Goal: Task Accomplishment & Management: Use online tool/utility

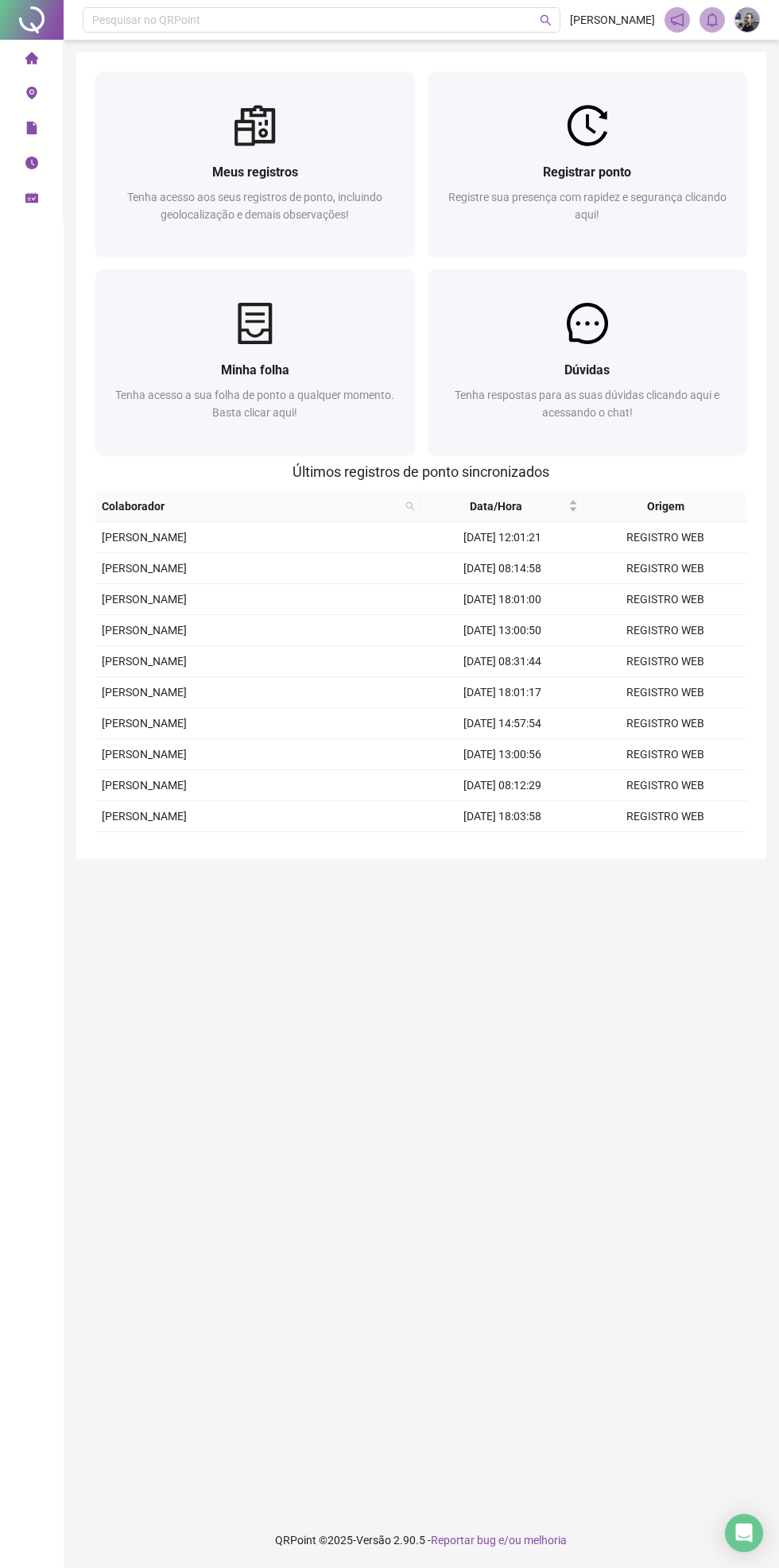
click at [549, 210] on div "Registre sua presença com rapidez e segurança clicando aqui!" at bounding box center [587, 214] width 281 height 53
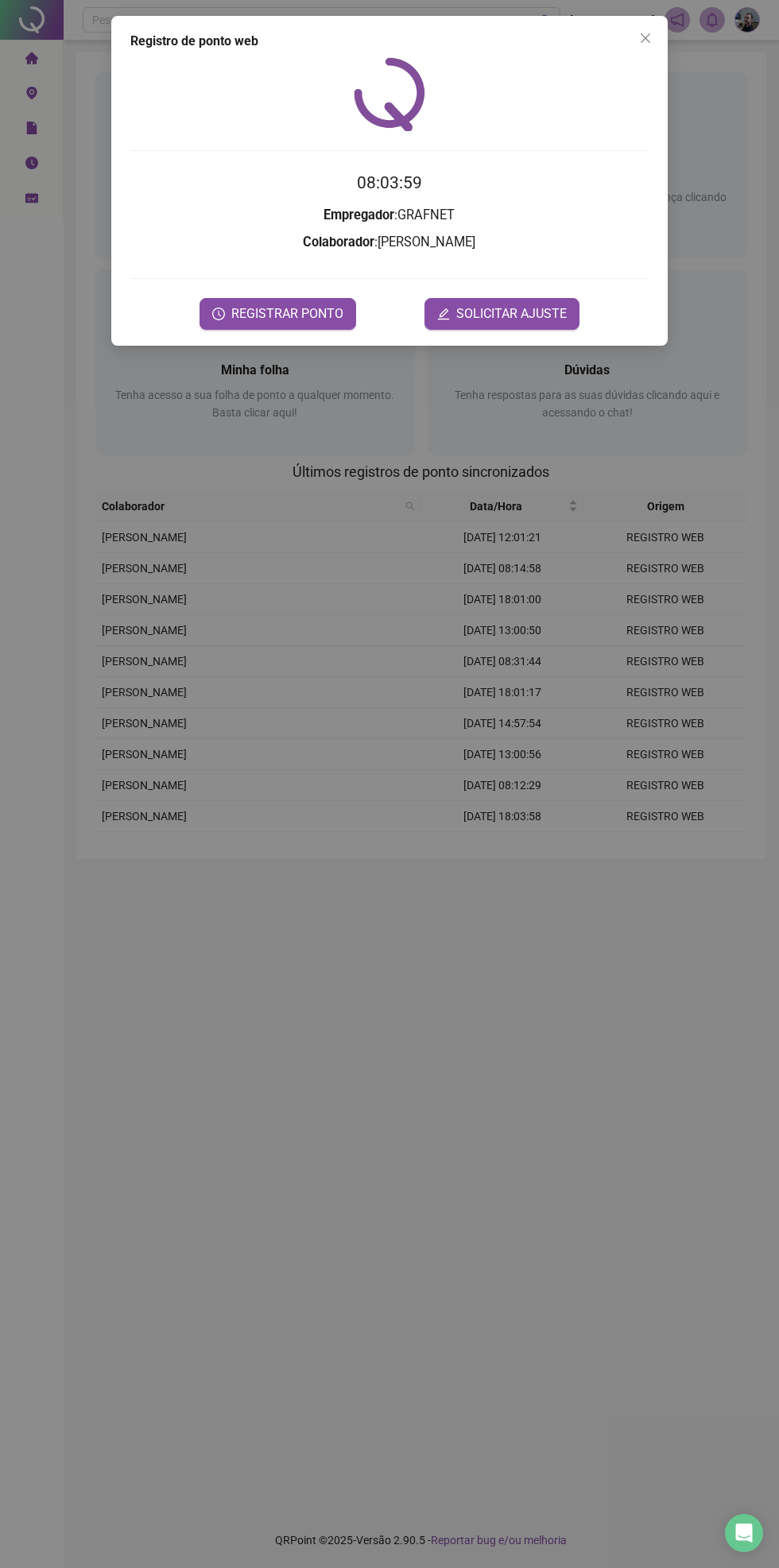
click at [289, 314] on span "REGISTRAR PONTO" at bounding box center [287, 314] width 112 height 19
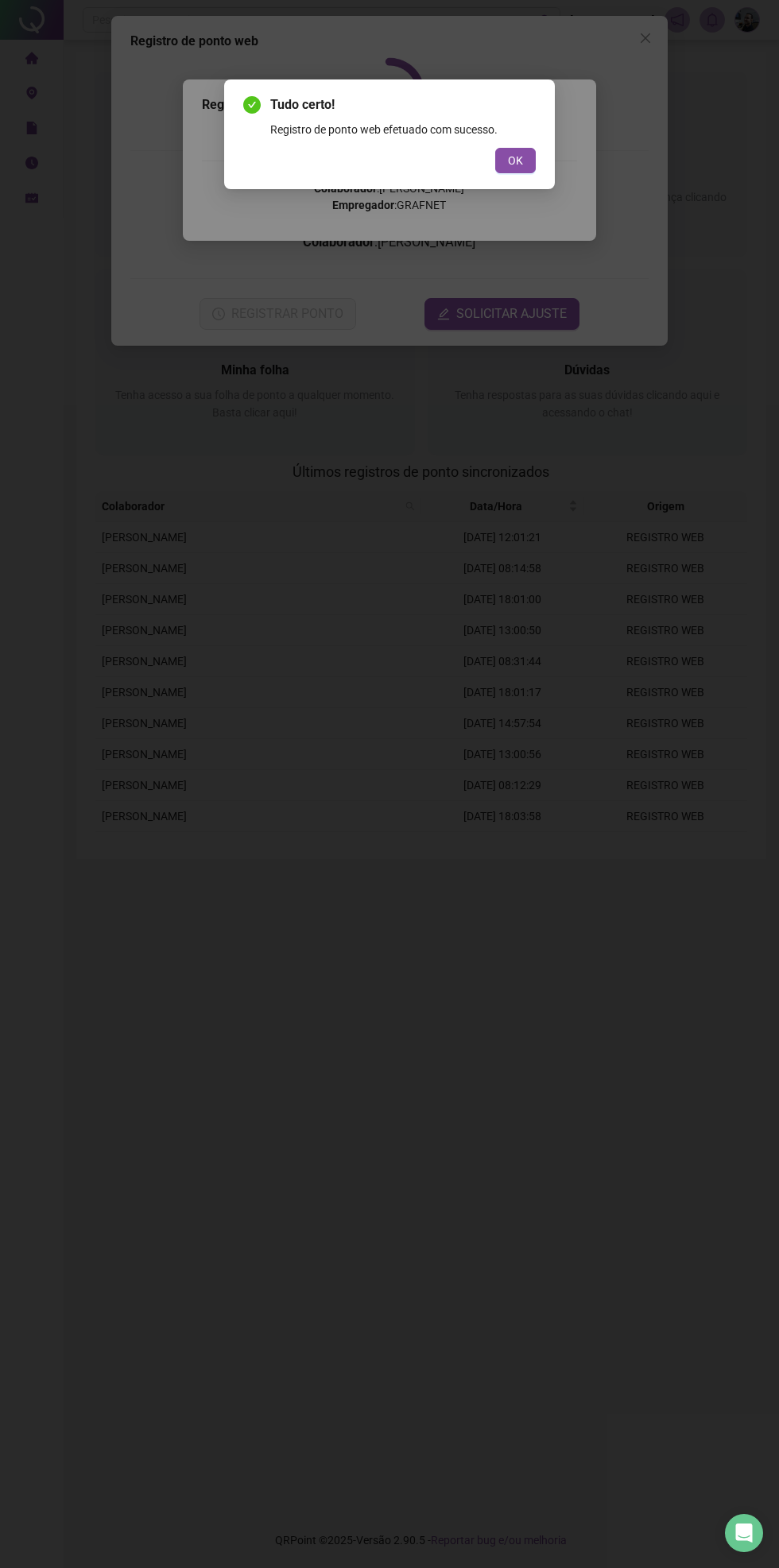
click at [457, 137] on div "Registro de ponto web efetuado com sucesso." at bounding box center [403, 130] width 265 height 18
click at [533, 130] on div "Registro de ponto web efetuado com sucesso." at bounding box center [403, 130] width 265 height 18
click at [515, 159] on span "OK" at bounding box center [515, 160] width 15 height 18
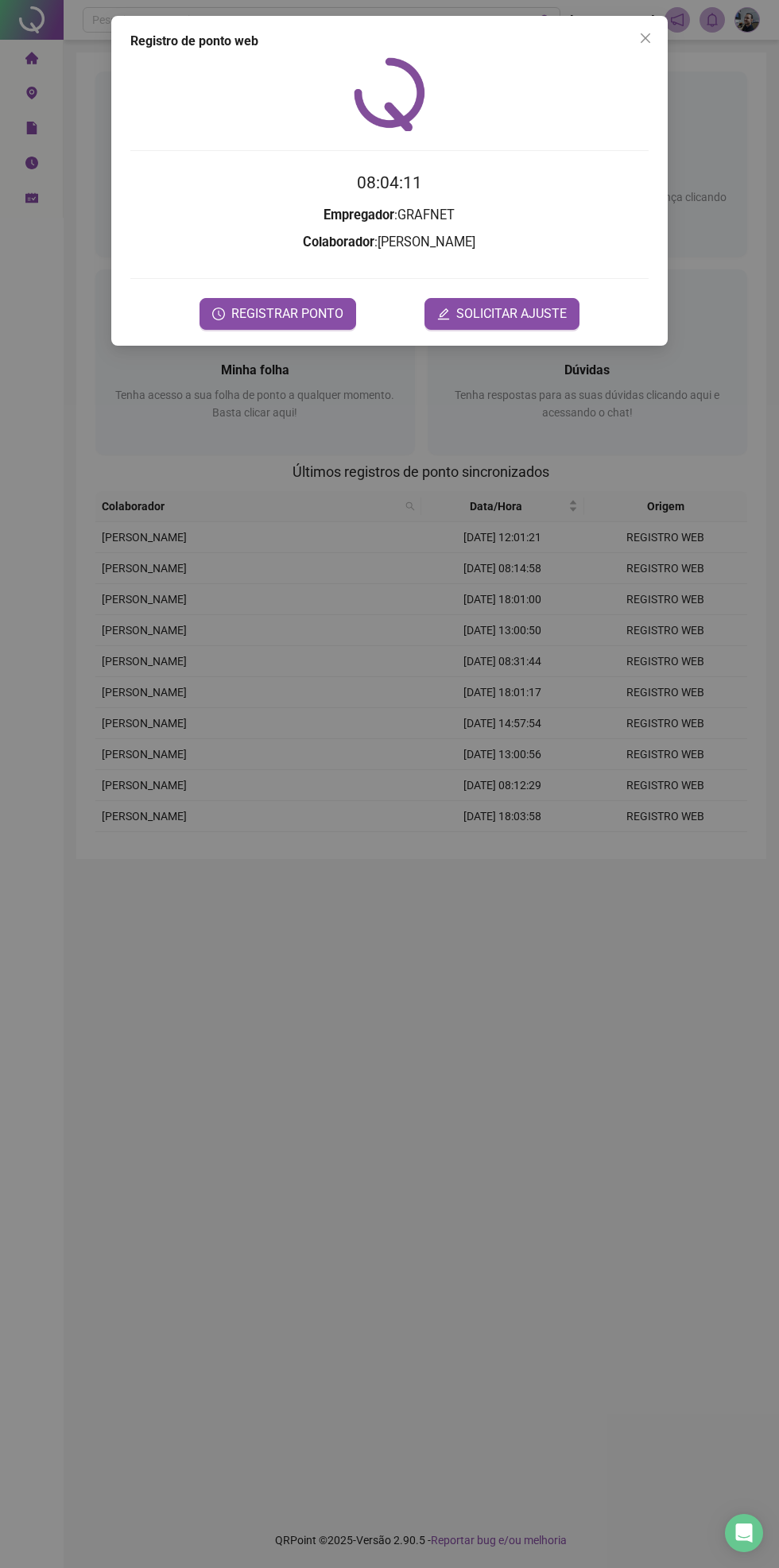
click at [648, 32] on icon "close" at bounding box center [645, 38] width 13 height 13
